Goal: Information Seeking & Learning: Find contact information

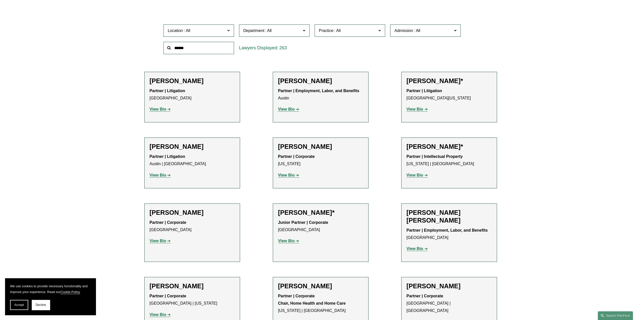
scroll to position [227, 0]
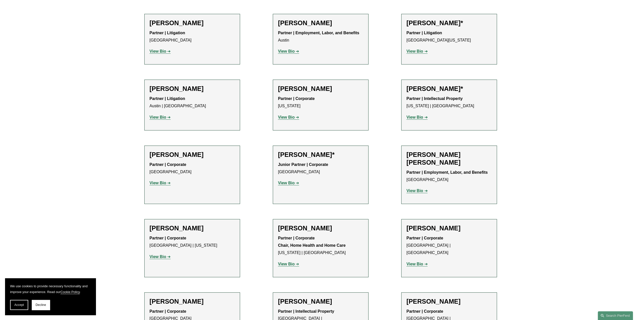
click at [422, 262] on strong "View Bio" at bounding box center [414, 264] width 17 height 4
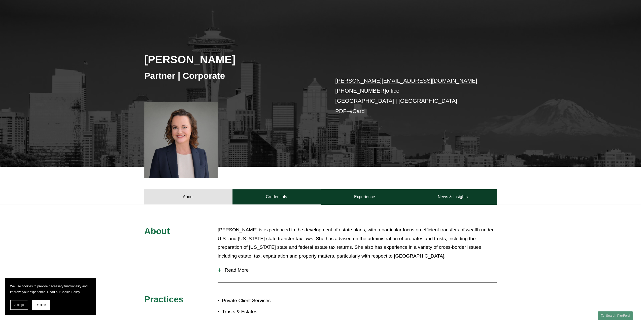
scroll to position [101, 0]
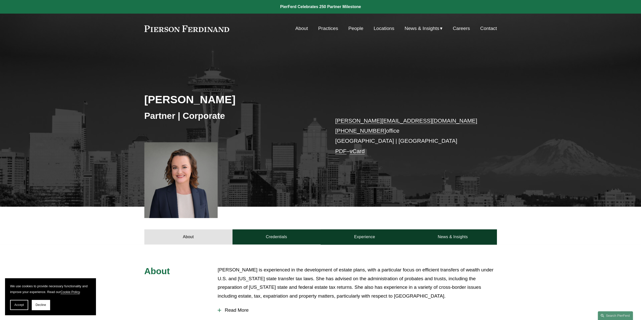
click at [378, 27] on link "Locations" at bounding box center [383, 29] width 21 height 10
click at [197, 32] on div "About Practices People Locations News & Insights News" at bounding box center [320, 29] width 352 height 10
click at [198, 30] on link at bounding box center [186, 28] width 85 height 7
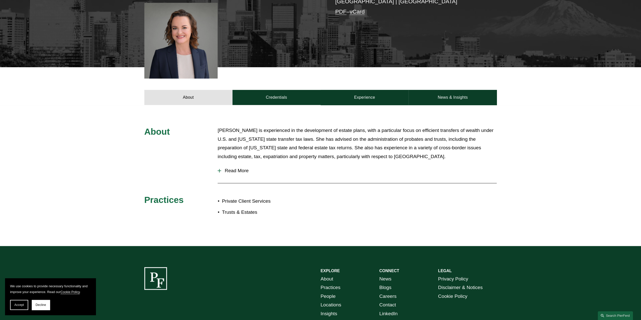
scroll to position [101, 0]
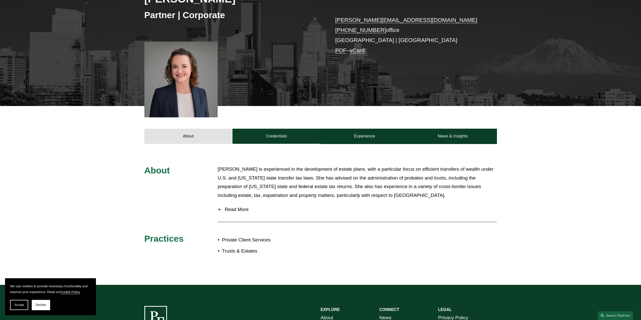
click at [218, 211] on div at bounding box center [220, 210] width 4 height 4
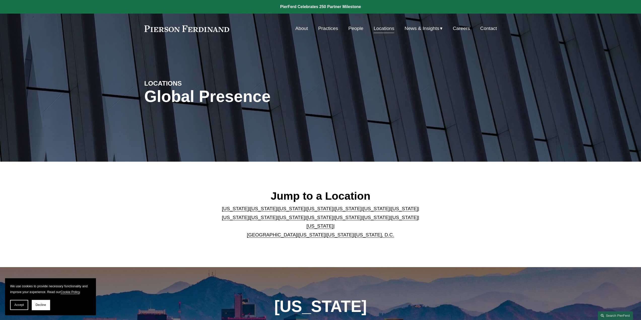
scroll to position [176, 0]
